Goal: Task Accomplishment & Management: Use online tool/utility

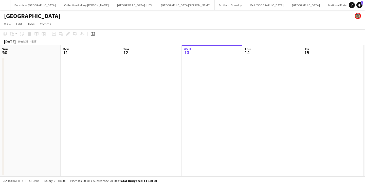
scroll to position [0, 121]
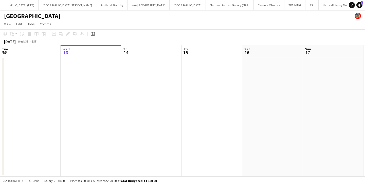
click at [4, 4] on app-icon "Menu" at bounding box center [5, 5] width 4 height 4
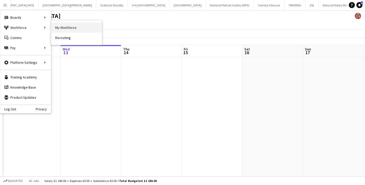
click at [63, 27] on link "My Workforce" at bounding box center [76, 28] width 51 height 10
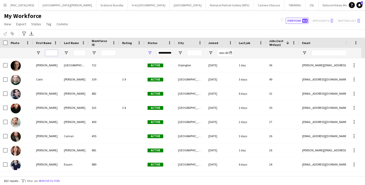
click at [54, 52] on input "First Name Filter Input" at bounding box center [51, 53] width 13 height 6
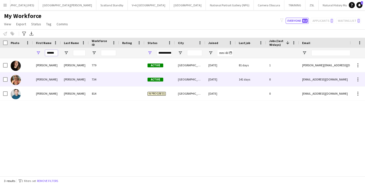
type input "******"
click at [56, 79] on div "[PERSON_NAME]" at bounding box center [47, 79] width 28 height 14
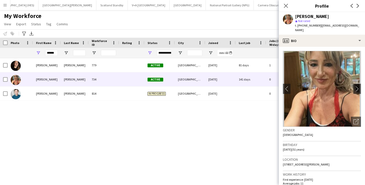
scroll to position [25, 0]
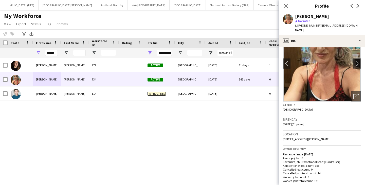
drag, startPoint x: 341, startPoint y: 135, endPoint x: 283, endPoint y: 136, distance: 57.6
click at [283, 136] on div "Location [STREET_ADDRESS][PERSON_NAME]" at bounding box center [322, 138] width 78 height 15
copy span "[STREET_ADDRESS][PERSON_NAME]"
click at [287, 5] on icon "Close pop-in" at bounding box center [285, 5] width 5 height 5
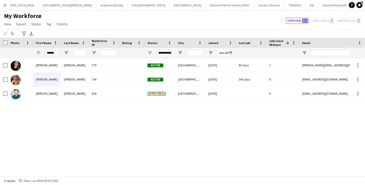
click at [255, 17] on div "My Workforce View Views Default view New view Update view Delete view Edit name…" at bounding box center [182, 20] width 365 height 17
click at [4, 5] on app-icon "Menu" at bounding box center [5, 5] width 4 height 4
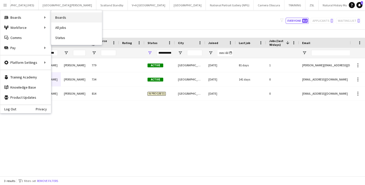
click at [63, 20] on link "Boards" at bounding box center [76, 17] width 51 height 10
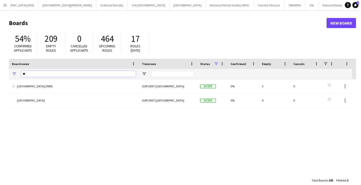
drag, startPoint x: 34, startPoint y: 74, endPoint x: 16, endPoint y: 75, distance: 18.8
click at [16, 75] on div "**" at bounding box center [74, 74] width 130 height 10
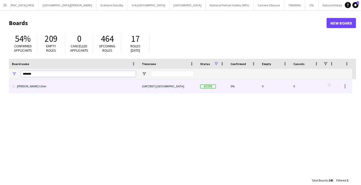
type input "*******"
click at [31, 87] on link "[PERSON_NAME]'s Den" at bounding box center [74, 86] width 124 height 14
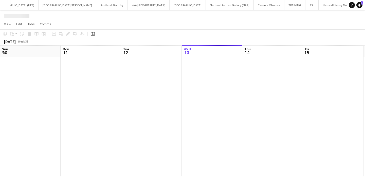
scroll to position [0, 150]
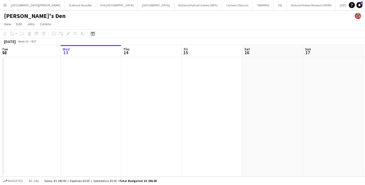
click at [91, 33] on icon at bounding box center [93, 34] width 4 height 4
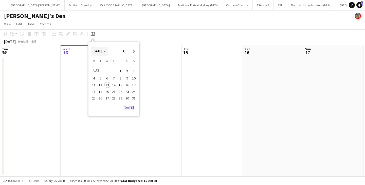
click at [102, 50] on span "[DATE]" at bounding box center [97, 51] width 9 height 5
click at [131, 71] on span "2023" at bounding box center [131, 71] width 10 height 6
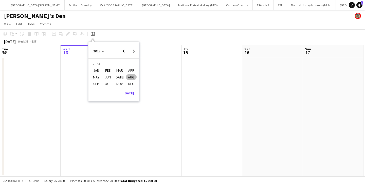
click at [129, 84] on span "DEC" at bounding box center [131, 84] width 10 height 6
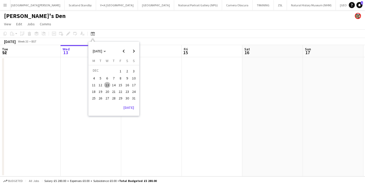
click at [109, 90] on span "20" at bounding box center [107, 92] width 6 height 6
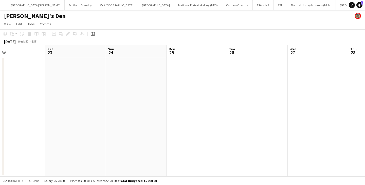
drag, startPoint x: 317, startPoint y: 89, endPoint x: 270, endPoint y: 97, distance: 47.0
click at [365, 94] on app-calendar-viewport "Wed 20 Thu 21 Fri 22 Sat 23 Sun 24 Mon 25 Tue 26 Wed 27 Thu 28 Fri 29 Sat 30" at bounding box center [182, 111] width 365 height 132
drag, startPoint x: 98, startPoint y: 96, endPoint x: 340, endPoint y: 92, distance: 242.4
click at [360, 89] on app-calendar-viewport "Tue 12 Wed 13 Thu 14 Fri 15 Sat 16 Sun 17 Mon 18 Tue 19 Wed 20 Thu 21 Fri 22" at bounding box center [182, 111] width 365 height 132
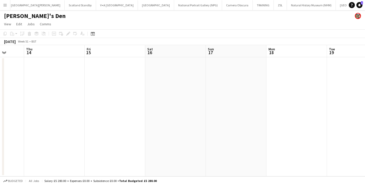
drag, startPoint x: 110, startPoint y: 102, endPoint x: 364, endPoint y: 95, distance: 254.6
click at [363, 95] on app-calendar-viewport "Mon 11 Tue 12 Wed 13 Thu 14 Fri 15 Sat 16 Sun 17 Mon 18 Tue 19 Wed 20 Thu 21" at bounding box center [182, 111] width 365 height 132
drag, startPoint x: 96, startPoint y: 101, endPoint x: 296, endPoint y: 97, distance: 200.8
click at [312, 95] on app-calendar-viewport "Thu 7 Fri 8 Sat 9 Sun 10 Mon 11 Tue 12 Wed 13 Thu 14 Fri 15 Sat 16 Sun 17" at bounding box center [182, 111] width 365 height 132
drag, startPoint x: 193, startPoint y: 97, endPoint x: 273, endPoint y: 97, distance: 80.4
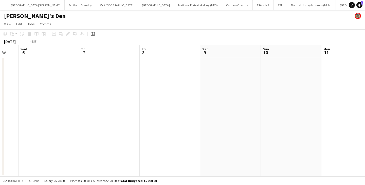
click at [323, 94] on app-calendar-viewport "Mon 4 Tue 5 Wed 6 Thu 7 Fri 8 Sat 9 Sun 10 Mon 11 Tue 12 Wed 13 Thu 14" at bounding box center [182, 111] width 365 height 132
click at [351, 94] on app-calendar-viewport "Thu 30 Fri 1 Sat 2 Sun 3 Mon 4 Tue 5 Wed 6 Thu 7 Fri 8 Sat 9 Sun 10" at bounding box center [182, 111] width 365 height 132
drag, startPoint x: 303, startPoint y: 81, endPoint x: 212, endPoint y: 88, distance: 91.7
click at [353, 82] on app-calendar-viewport "Thu 23 Fri 24 Sat 25 Sun 26 Mon 27 Tue 28 Wed 29 Thu 30 Fri 1 Sat 2 Sun 3" at bounding box center [182, 111] width 365 height 132
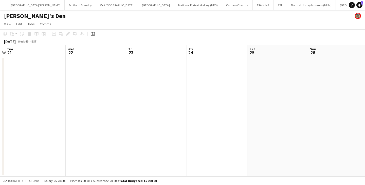
drag, startPoint x: 188, startPoint y: 85, endPoint x: 153, endPoint y: 87, distance: 35.3
click at [365, 84] on app-calendar-viewport "Sun 19 Mon 20 Tue 21 Wed 22 Thu 23 Fri 24 Sat 25 Sun 26 Mon 27 Tue 28 Wed 29" at bounding box center [182, 111] width 365 height 132
drag, startPoint x: 148, startPoint y: 87, endPoint x: 305, endPoint y: 81, distance: 157.3
click at [302, 81] on app-calendar-viewport "Fri 17 Sat 18 Sun 19 Mon 20 Tue 21 Wed 22 Thu 23 Fri 24 Sat 25 Sun 26 Mon 27" at bounding box center [182, 111] width 365 height 132
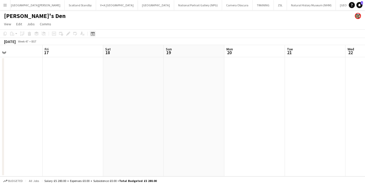
click at [92, 34] on icon "Date picker" at bounding box center [93, 34] width 4 height 4
click at [106, 51] on span "[DATE]" at bounding box center [99, 51] width 13 height 5
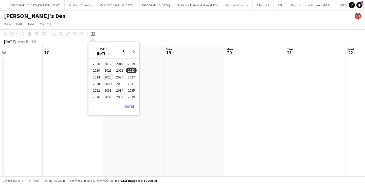
click at [122, 69] on span "2022" at bounding box center [119, 71] width 10 height 6
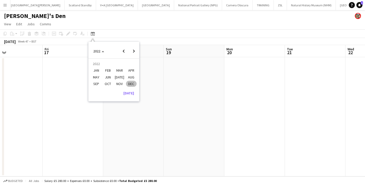
click at [131, 82] on span "DEC" at bounding box center [131, 84] width 10 height 6
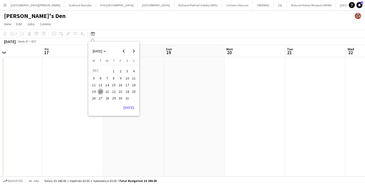
click at [100, 92] on span "20" at bounding box center [101, 92] width 6 height 6
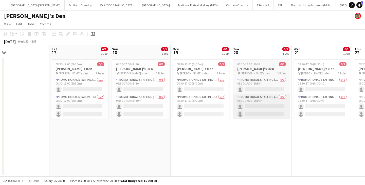
drag, startPoint x: 94, startPoint y: 97, endPoint x: 263, endPoint y: 102, distance: 169.6
click at [284, 97] on app-calendar-viewport "Wed 14 Thu 15 Fri 16 Sat 17 0/3 1 Job Sun 18 0/3 1 Job Mon 19 0/3 1 Job Tue 20 …" at bounding box center [182, 111] width 365 height 132
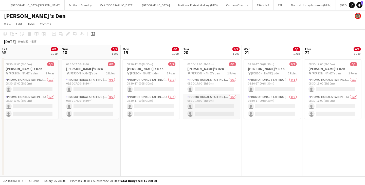
drag, startPoint x: 282, startPoint y: 102, endPoint x: 118, endPoint y: 102, distance: 164.3
click at [114, 103] on app-calendar-viewport "Wed 14 Thu 15 Fri 16 Sat 17 0/3 1 Job Sun 18 0/3 1 Job Mon 19 0/3 1 Job Tue 20 …" at bounding box center [182, 111] width 365 height 132
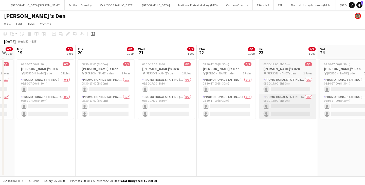
drag, startPoint x: 229, startPoint y: 104, endPoint x: 101, endPoint y: 98, distance: 127.9
click at [94, 100] on app-calendar-viewport "Fri 16 Sat 17 0/3 1 Job Sun 18 0/3 1 Job Mon 19 0/3 1 Job Tue 20 0/3 1 Job Wed …" at bounding box center [182, 111] width 365 height 132
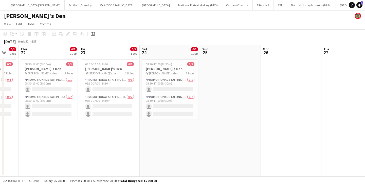
drag, startPoint x: 266, startPoint y: 104, endPoint x: 260, endPoint y: 104, distance: 5.6
click at [265, 104] on app-calendar-viewport "Mon 19 0/3 1 Job Tue 20 0/3 1 Job Wed 21 0/3 1 Job Thu 22 0/3 1 Job Fri 23 0/3 …" at bounding box center [182, 111] width 365 height 132
click at [164, 86] on app-card-role "Promotional Staffing (Character Staff) 0/1 08:30-17:00 (8h30m) single-neutral-a…" at bounding box center [169, 85] width 57 height 17
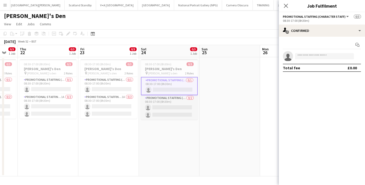
click at [165, 107] on app-card-role "Promotional Staffing (Character Staff) 0/2 08:30-17:00 (8h30m) single-neutral-a…" at bounding box center [169, 107] width 57 height 25
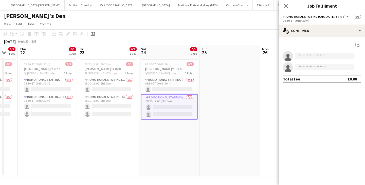
click at [161, 127] on app-date-cell "08:30-17:00 (8h30m) 0/3 [PERSON_NAME]'s Den pin [PERSON_NAME]'s den 2 Roles Pro…" at bounding box center [169, 116] width 61 height 119
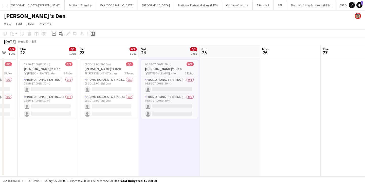
click at [91, 33] on icon at bounding box center [93, 34] width 4 height 4
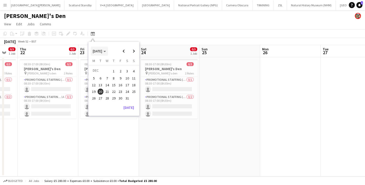
click at [106, 49] on span "[DATE]" at bounding box center [99, 51] width 13 height 5
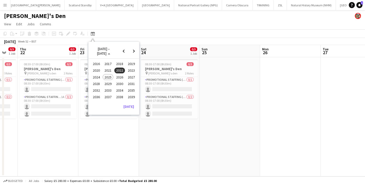
click at [108, 71] on span "2021" at bounding box center [108, 71] width 10 height 6
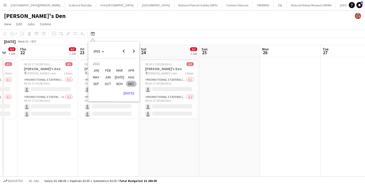
click at [129, 84] on span "DEC" at bounding box center [131, 84] width 10 height 6
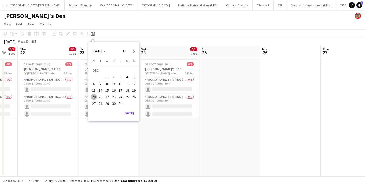
click at [106, 91] on span "15" at bounding box center [107, 90] width 6 height 6
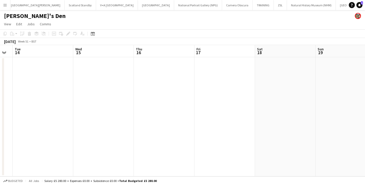
drag, startPoint x: 299, startPoint y: 95, endPoint x: 161, endPoint y: 91, distance: 137.7
click at [124, 95] on app-calendar-viewport "Sat 11 Sun 12 Mon 13 Tue 14 Wed 15 Thu 16 Fri 17 Sat 18 Sun 19 Mon 20 Tue 21" at bounding box center [182, 111] width 365 height 132
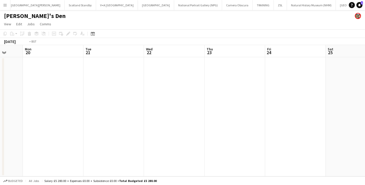
drag, startPoint x: 301, startPoint y: 97, endPoint x: 77, endPoint y: 92, distance: 223.6
click at [77, 92] on app-calendar-viewport "Fri 17 Sat 18 Sun 19 Mon 20 Tue 21 Wed 22 Thu 23 Fri 24 Sat 25 Sun 26 Mon 27" at bounding box center [182, 111] width 365 height 132
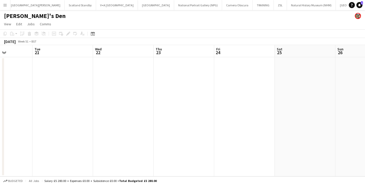
drag, startPoint x: 89, startPoint y: 94, endPoint x: 124, endPoint y: 92, distance: 34.8
click at [81, 93] on app-calendar-viewport "Sat 18 Sun 19 Mon 20 Tue 21 Wed 22 Thu 23 Fri 24 Sat 25 Sun 26 Mon 27 Tue 28" at bounding box center [182, 111] width 365 height 132
drag, startPoint x: 135, startPoint y: 100, endPoint x: 116, endPoint y: 97, distance: 18.5
click at [116, 97] on app-calendar-viewport "Wed 22 Thu 23 Fri 24 Sat 25 Sun 26 Mon 27 Tue 28 Wed 29 Thu 30 Fri 31 Sat 1" at bounding box center [182, 111] width 365 height 132
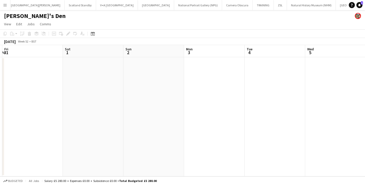
drag, startPoint x: 199, startPoint y: 108, endPoint x: 361, endPoint y: 111, distance: 161.5
click at [128, 104] on app-calendar-viewport "Tue 28 Wed 29 Thu 30 Fri 31 Sat 1 Sun 2 Mon 3 Tue 4 Wed 5 Thu 6 Fri 7" at bounding box center [182, 111] width 365 height 132
drag, startPoint x: 343, startPoint y: 113, endPoint x: 223, endPoint y: 94, distance: 121.5
click at [112, 99] on app-calendar-viewport "Wed 29 Thu 30 Fri 31 Sat 1 Sun 2 Mon 3 Tue 4 Wed 5 Thu 6 Fri 7 Sat 8" at bounding box center [182, 111] width 365 height 132
drag, startPoint x: 143, startPoint y: 100, endPoint x: 160, endPoint y: 90, distance: 19.7
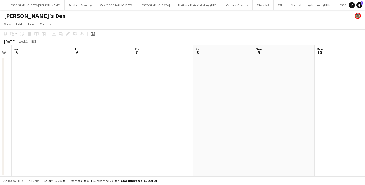
click at [112, 95] on app-calendar-viewport "Sun 2 Mon 3 Tue 4 Wed 5 Thu 6 Fri 7 Sat 8 Sun 9 Mon 10 Tue 11 Wed 12" at bounding box center [182, 111] width 365 height 132
drag, startPoint x: 153, startPoint y: 100, endPoint x: 128, endPoint y: 97, distance: 24.8
click at [126, 97] on app-calendar-viewport "Thu 6 Fri 7 Sat 8 Sun 9 Mon 10 Tue 11 Wed 12 Thu 13 Fri 14 Sat 15 Sun 16" at bounding box center [182, 111] width 365 height 132
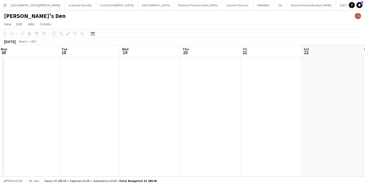
drag, startPoint x: 90, startPoint y: 88, endPoint x: 74, endPoint y: 68, distance: 26.1
click at [78, 85] on app-calendar-viewport "Fri 14 Sat 15 Sun 16 Mon 17 Tue 18 Wed 19 Thu 20 Fri 21 Sat 22 Sun 23 Mon 24" at bounding box center [182, 111] width 365 height 132
